Goal: Task Accomplishment & Management: Manage account settings

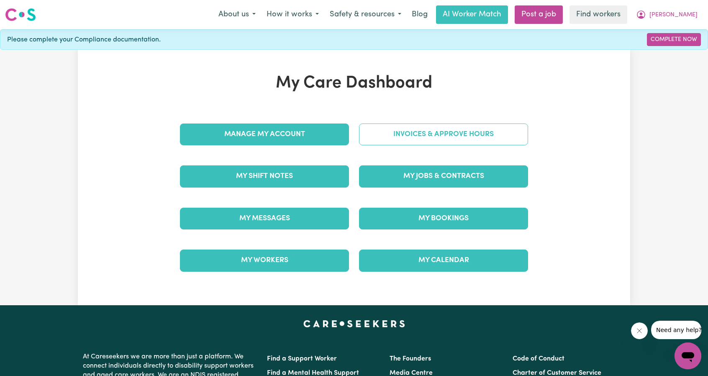
click at [413, 130] on link "Invoices & Approve Hours" at bounding box center [443, 134] width 169 height 22
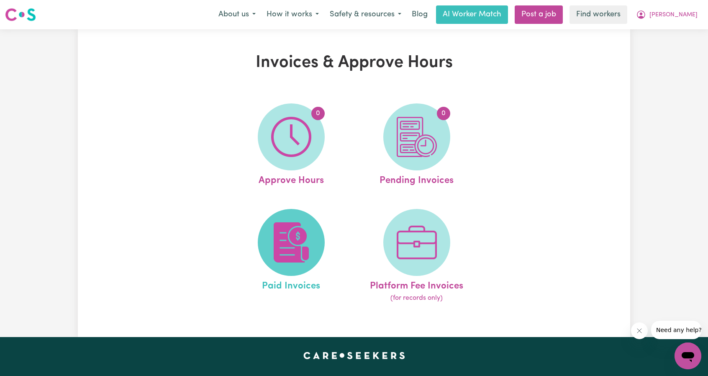
click at [287, 233] on img at bounding box center [291, 242] width 40 height 40
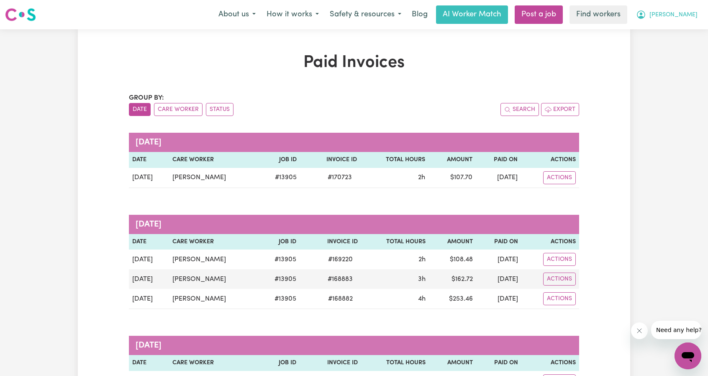
click at [688, 8] on button "[PERSON_NAME]" at bounding box center [667, 15] width 72 height 18
click at [669, 47] on link "Logout" at bounding box center [669, 48] width 66 height 16
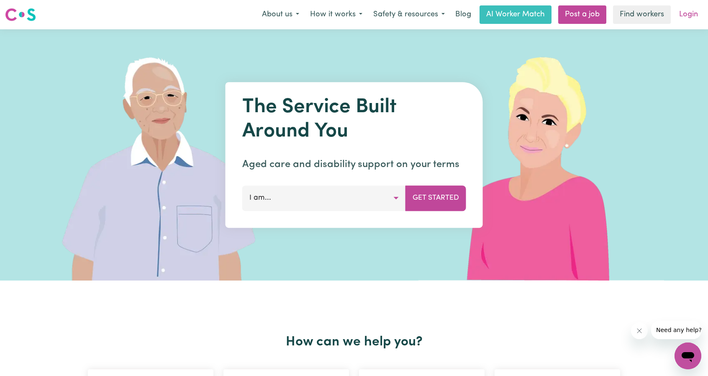
click at [690, 20] on link "Login" at bounding box center [688, 14] width 29 height 18
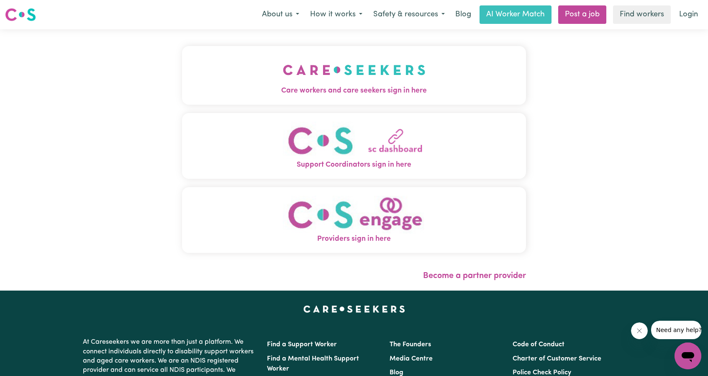
click at [224, 44] on div "Care workers and care seekers sign in here Support Coordinators sign in here Pr…" at bounding box center [354, 159] width 354 height 261
click at [254, 76] on button "Care workers and care seekers sign in here" at bounding box center [354, 75] width 344 height 59
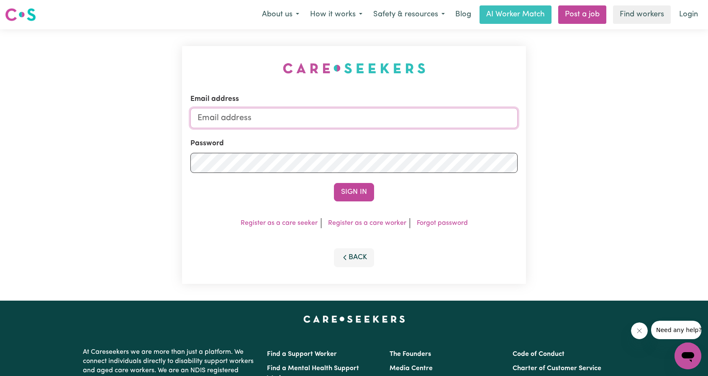
click at [408, 120] on input "Email address" at bounding box center [353, 118] width 327 height 20
drag, startPoint x: 242, startPoint y: 118, endPoint x: 436, endPoint y: 150, distance: 196.5
click at [433, 138] on form "Email address [EMAIL_ADDRESS][PERSON_NAME][DOMAIN_NAME] Password Sign In" at bounding box center [353, 148] width 327 height 108
type input "[EMAIL_ADDRESS][DOMAIN_NAME]"
click at [361, 184] on button "Sign In" at bounding box center [354, 192] width 40 height 18
